Goal: Check status: Check status

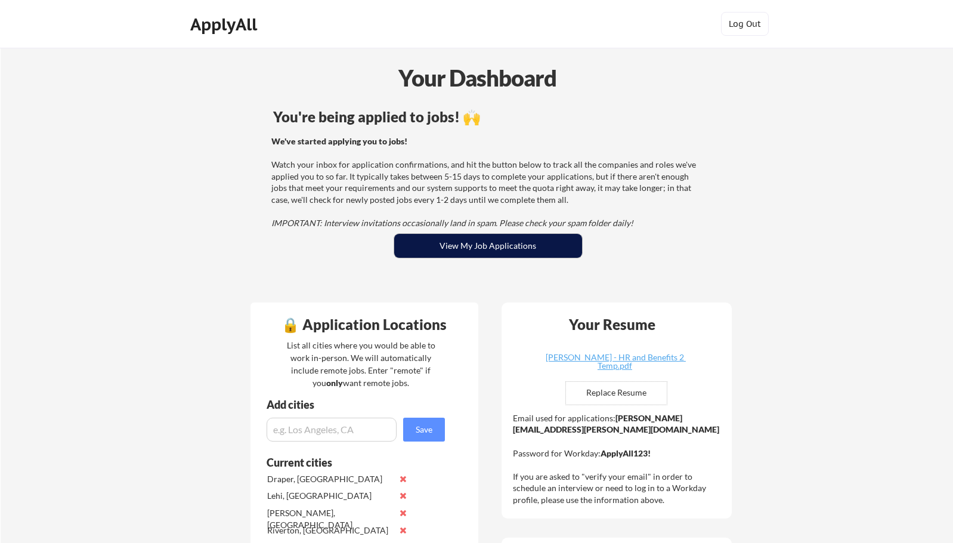
click at [519, 248] on button "View My Job Applications" at bounding box center [488, 246] width 188 height 24
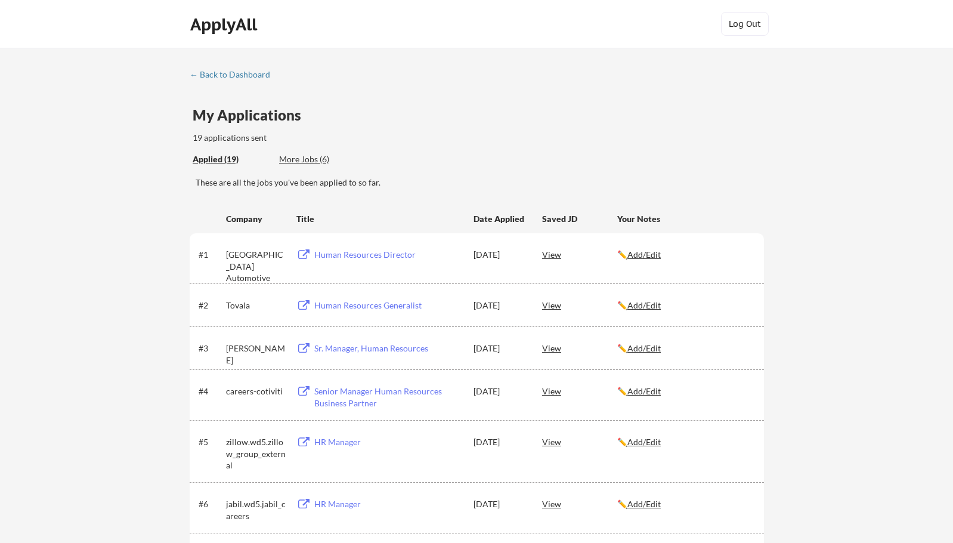
click at [551, 252] on div "View" at bounding box center [579, 253] width 75 height 21
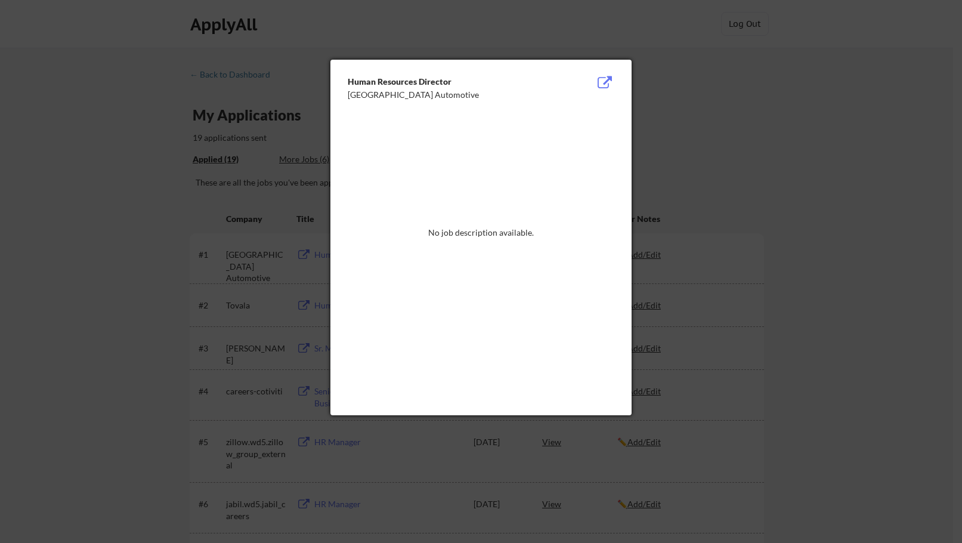
click at [680, 82] on div at bounding box center [481, 271] width 962 height 543
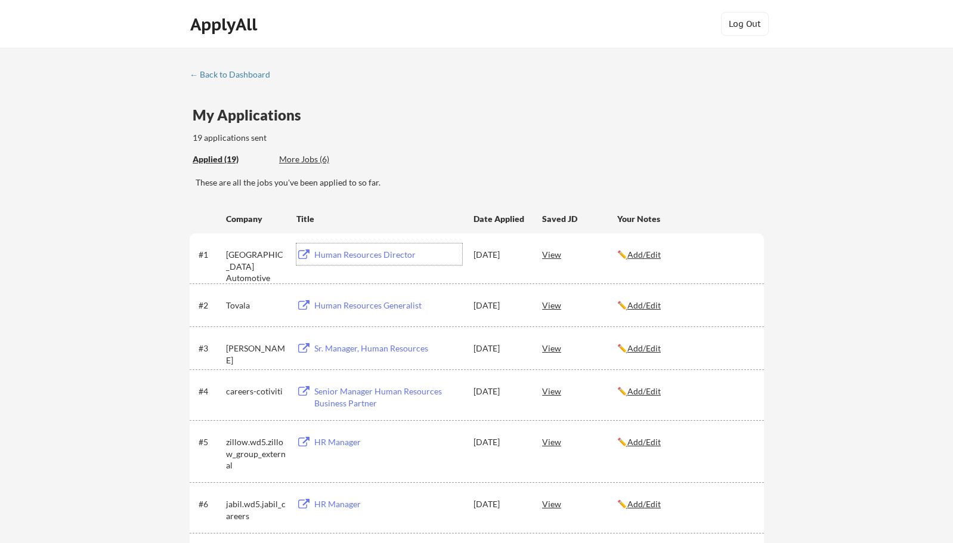
click at [341, 258] on div "Human Resources Director" at bounding box center [388, 255] width 148 height 12
click at [556, 304] on div "View" at bounding box center [579, 304] width 75 height 21
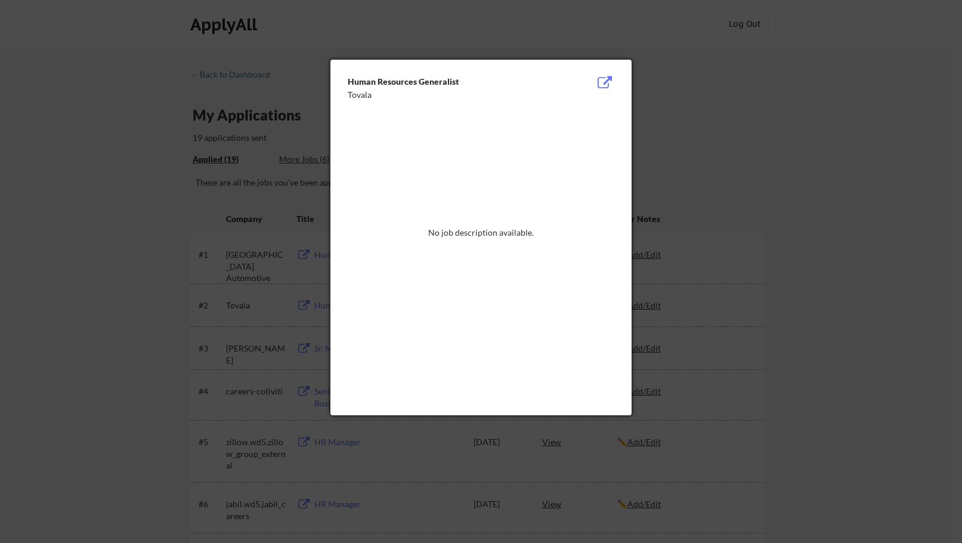
click at [672, 107] on div at bounding box center [481, 271] width 962 height 543
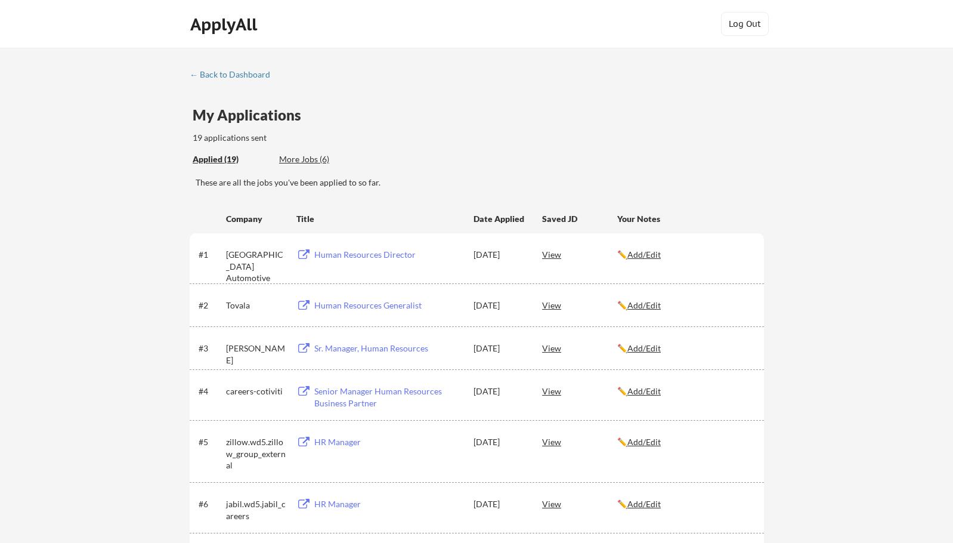
click at [402, 307] on div "Human Resources Generalist" at bounding box center [388, 306] width 148 height 12
